Goal: Task Accomplishment & Management: Complete application form

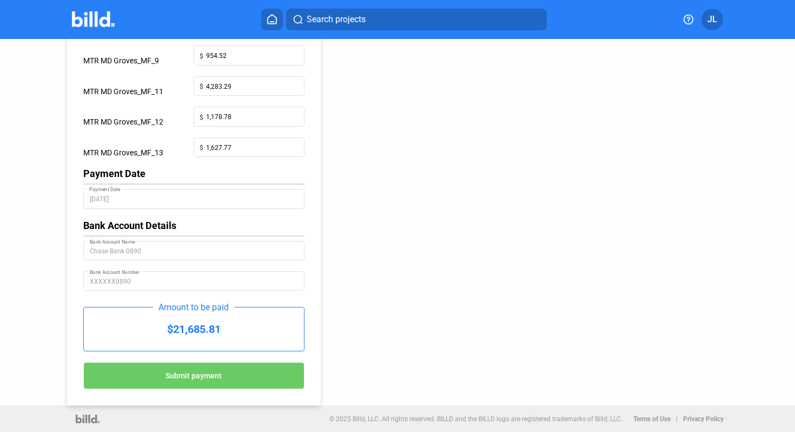
scroll to position [374, 0]
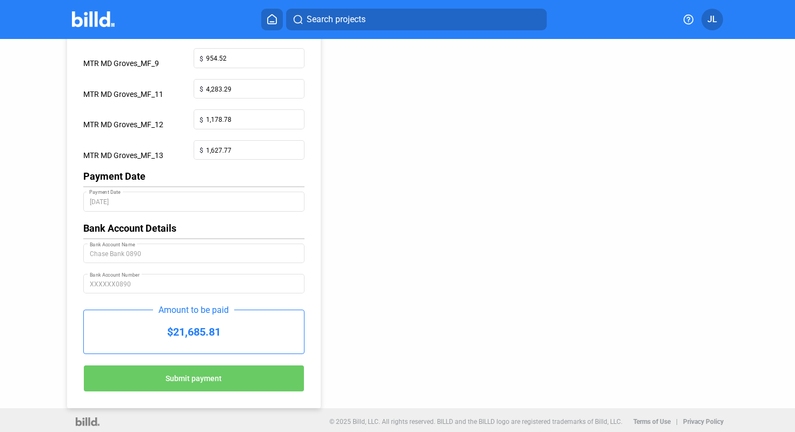
drag, startPoint x: 226, startPoint y: 330, endPoint x: 170, endPoint y: 330, distance: 55.7
click at [170, 330] on div "$21,685.81" at bounding box center [194, 331] width 220 height 43
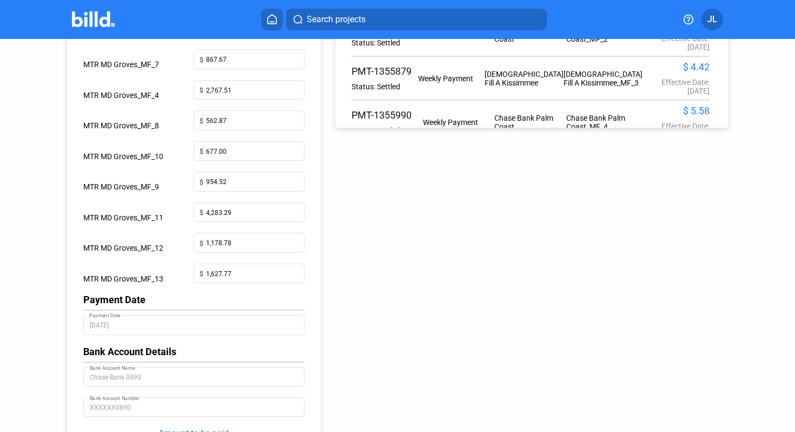
scroll to position [377, 0]
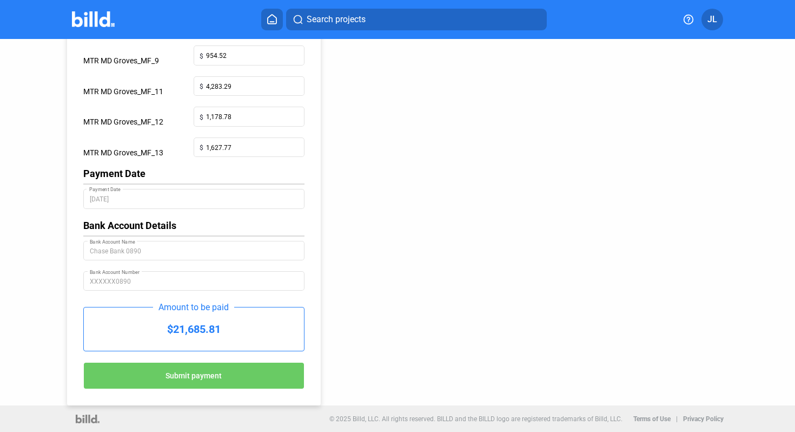
copy div "21,685.81"
click at [226, 387] on button "Submit payment" at bounding box center [193, 375] width 221 height 27
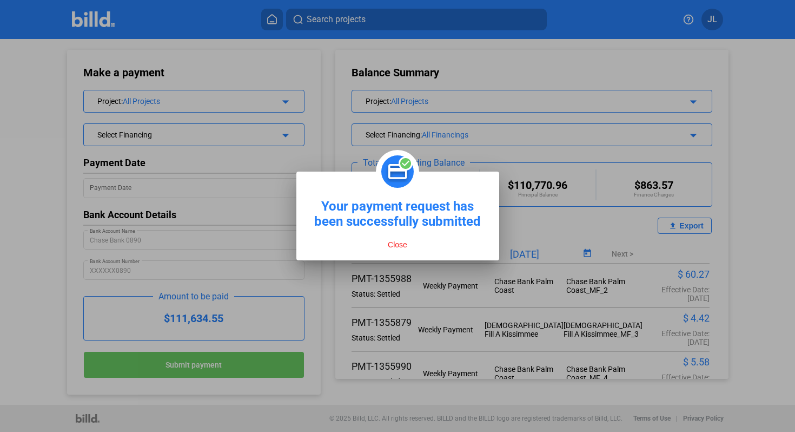
click at [399, 245] on button "Close" at bounding box center [398, 245] width 26 height 10
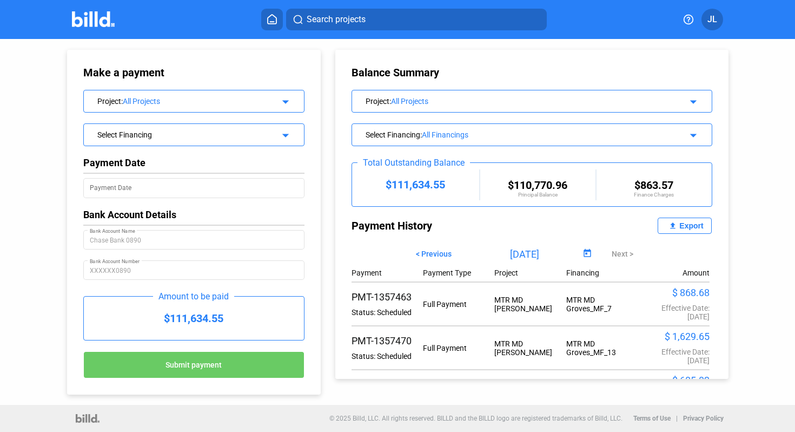
click at [84, 14] on img at bounding box center [93, 19] width 43 height 16
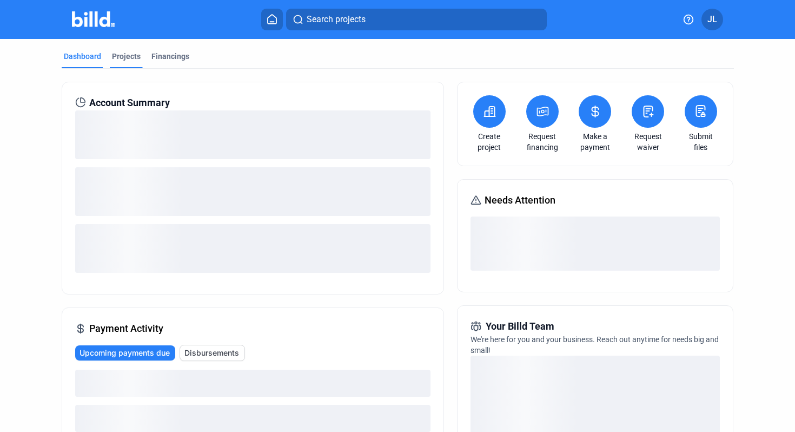
click at [122, 59] on div "Projects" at bounding box center [126, 56] width 29 height 11
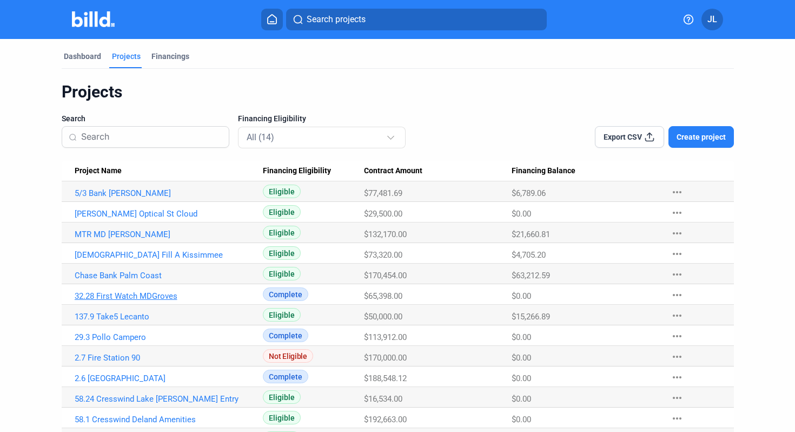
click at [140, 297] on link "32.28 First Watch MDGroves" at bounding box center [164, 296] width 178 height 10
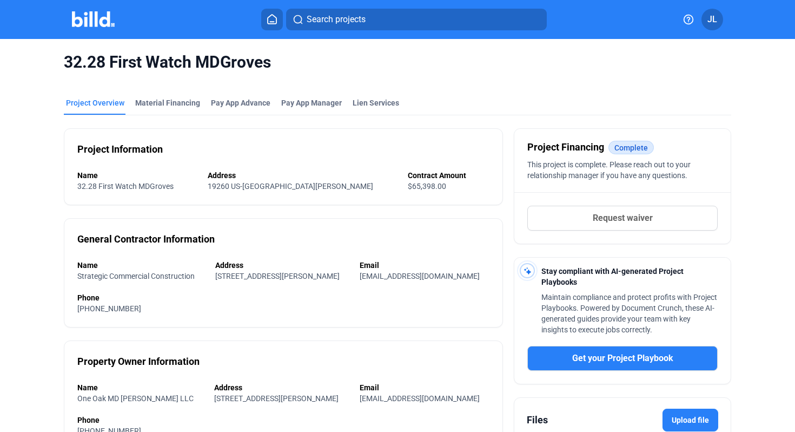
click at [636, 220] on span "Request waiver" at bounding box center [623, 217] width 60 height 13
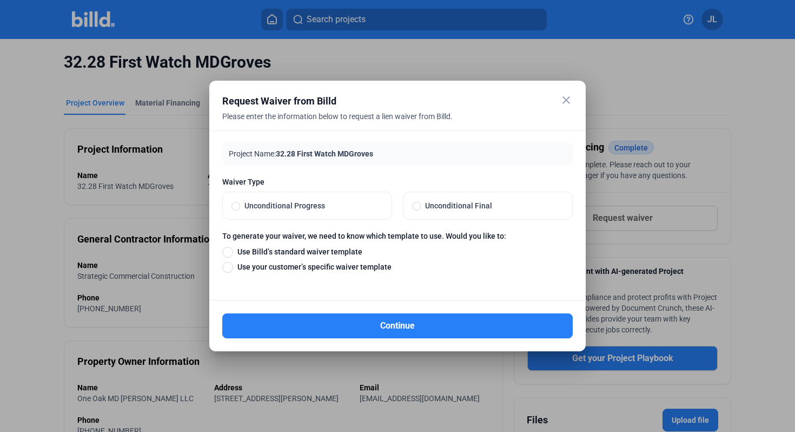
click at [416, 208] on span at bounding box center [416, 206] width 9 height 9
click at [416, 208] on input "Unconditional Final" at bounding box center [416, 206] width 9 height 10
radio input "true"
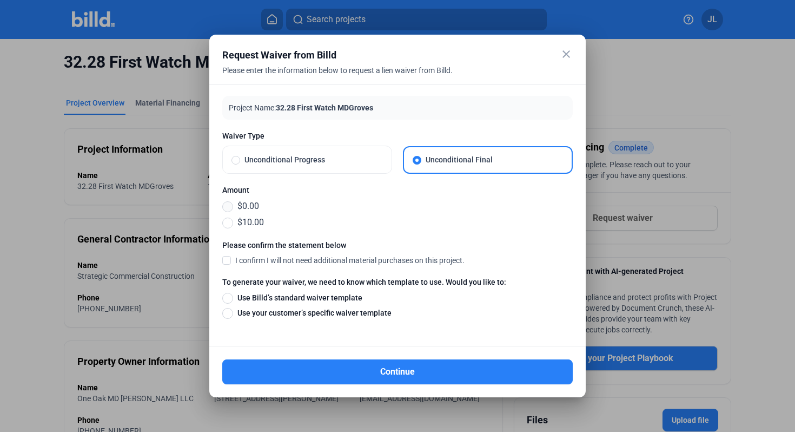
click at [224, 209] on span at bounding box center [227, 206] width 11 height 11
click at [224, 209] on input "$0.00" at bounding box center [227, 206] width 11 height 12
radio input "true"
click at [230, 261] on span at bounding box center [226, 260] width 9 height 10
click at [0, 0] on input "I confirm I will not need additional material purchases on this project." at bounding box center [0, 0] width 0 height 0
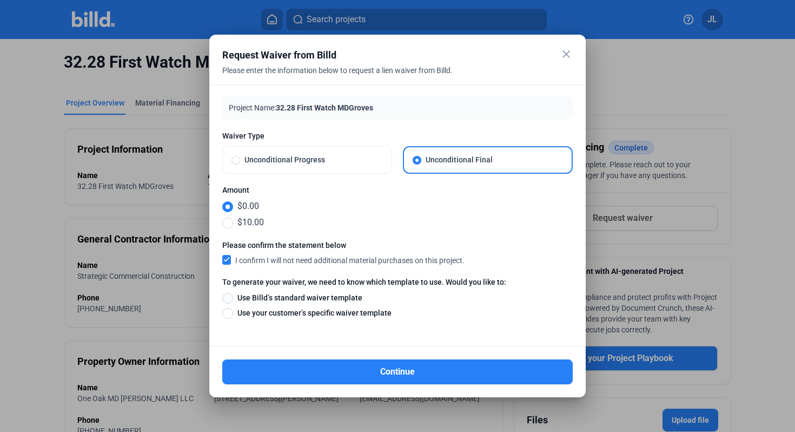
click at [230, 300] on span at bounding box center [227, 298] width 11 height 11
click at [230, 300] on input "Use Billd’s standard waiver template" at bounding box center [227, 298] width 11 height 12
radio input "true"
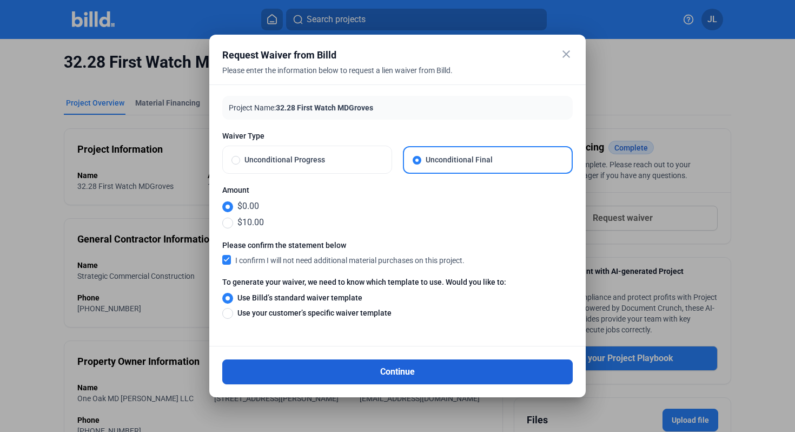
click at [383, 378] on button "Continue" at bounding box center [397, 371] width 350 height 25
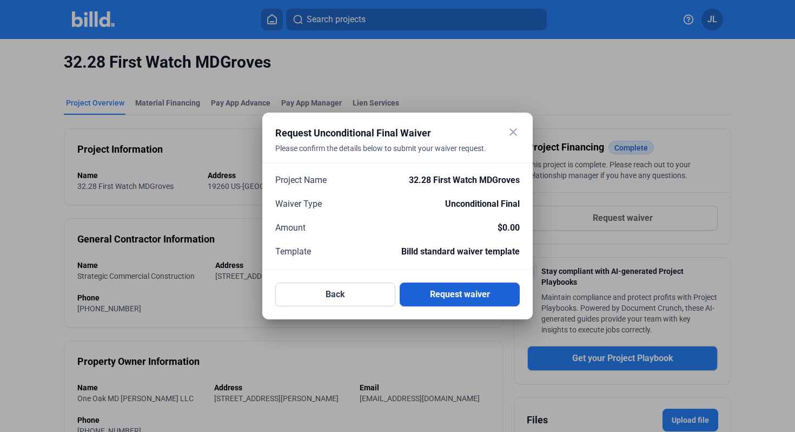
click at [476, 297] on button "Request waiver" at bounding box center [460, 294] width 120 height 24
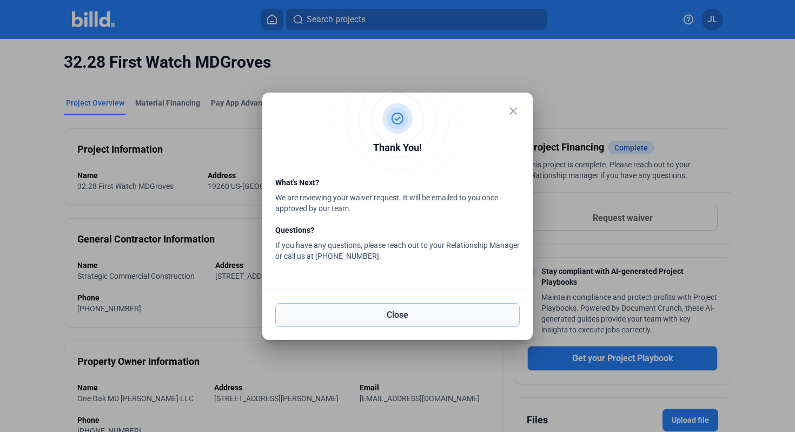
click at [432, 317] on button "Close" at bounding box center [397, 315] width 244 height 24
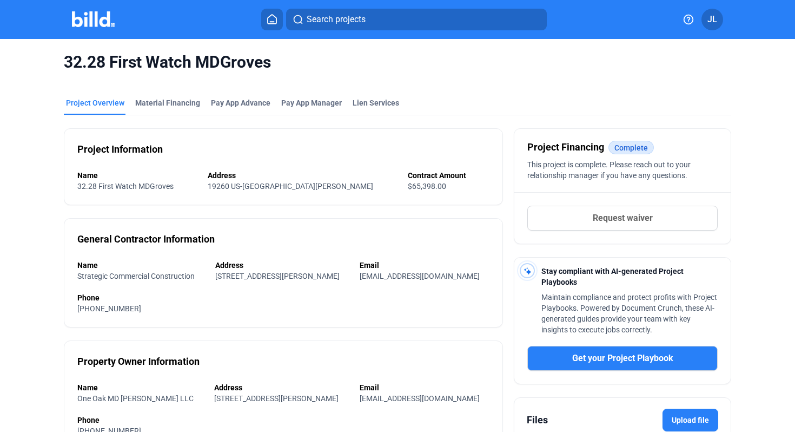
click at [91, 23] on img at bounding box center [93, 19] width 43 height 16
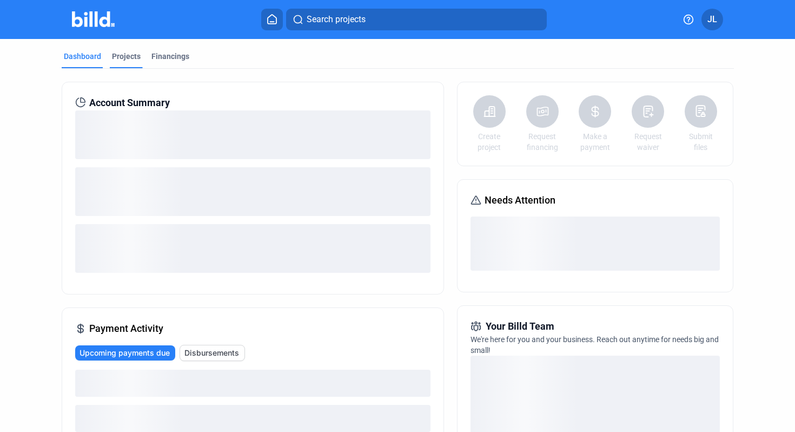
click at [124, 57] on div "Projects" at bounding box center [126, 56] width 29 height 11
